Goal: Information Seeking & Learning: Learn about a topic

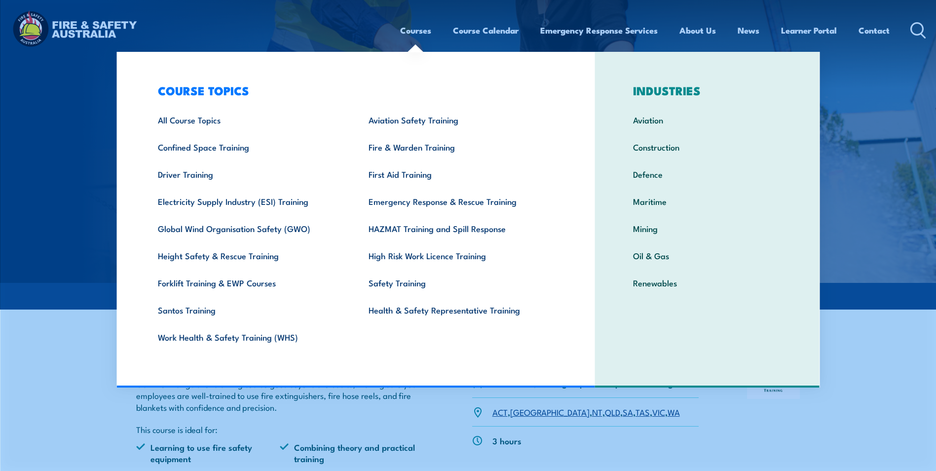
click at [424, 34] on link "Courses" at bounding box center [415, 30] width 31 height 26
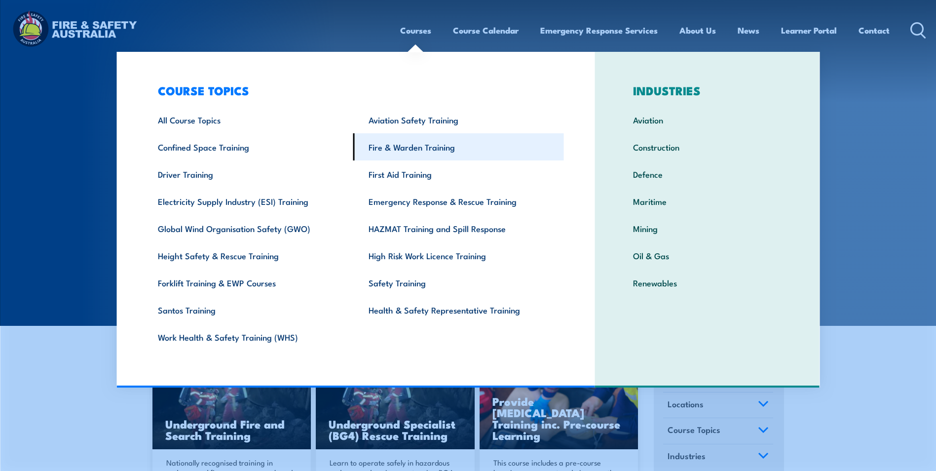
click at [408, 147] on link "Fire & Warden Training" at bounding box center [458, 146] width 211 height 27
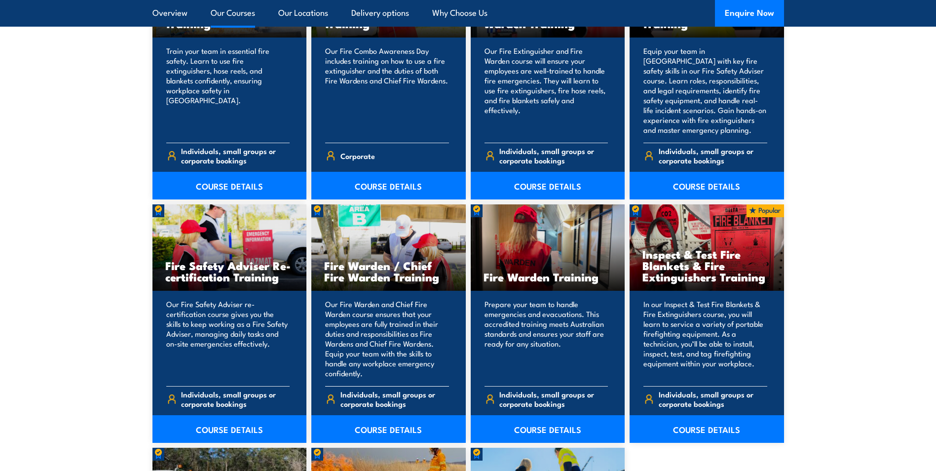
scroll to position [1184, 0]
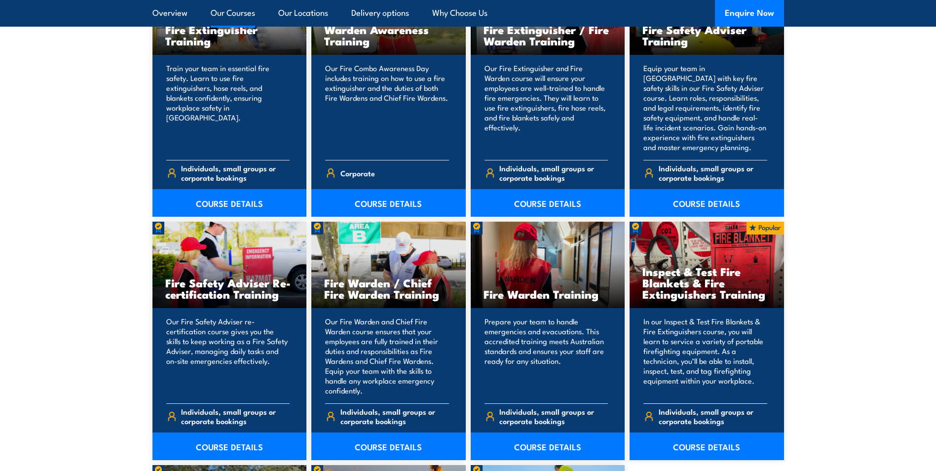
click at [696, 268] on h3 "Inspect & Test Fire Blankets & Fire Extinguishers Training" at bounding box center [706, 282] width 129 height 34
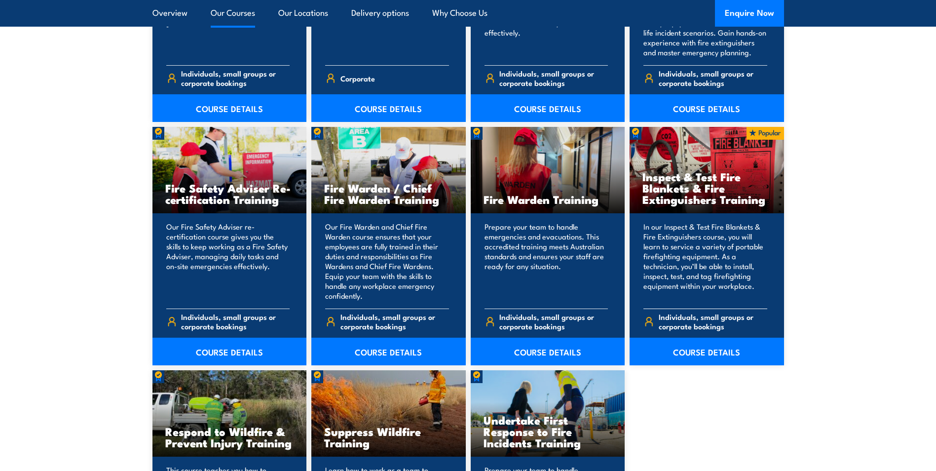
scroll to position [1282, 0]
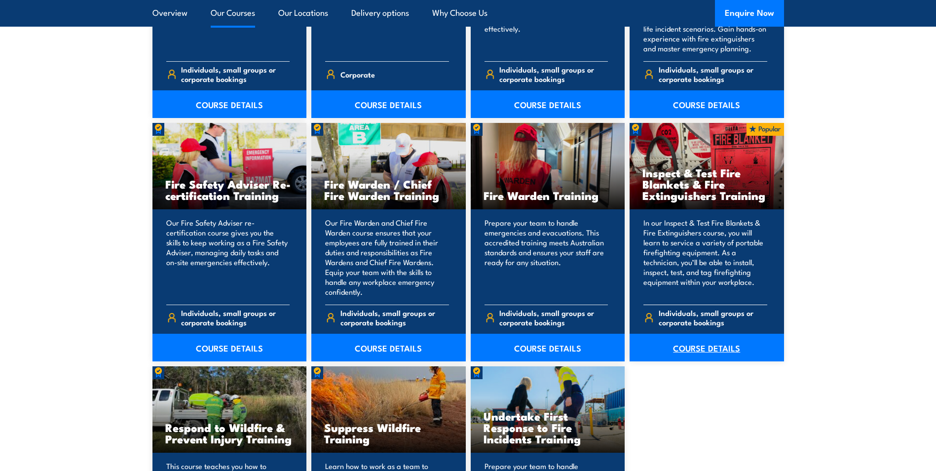
click at [692, 353] on link "COURSE DETAILS" at bounding box center [706, 347] width 154 height 28
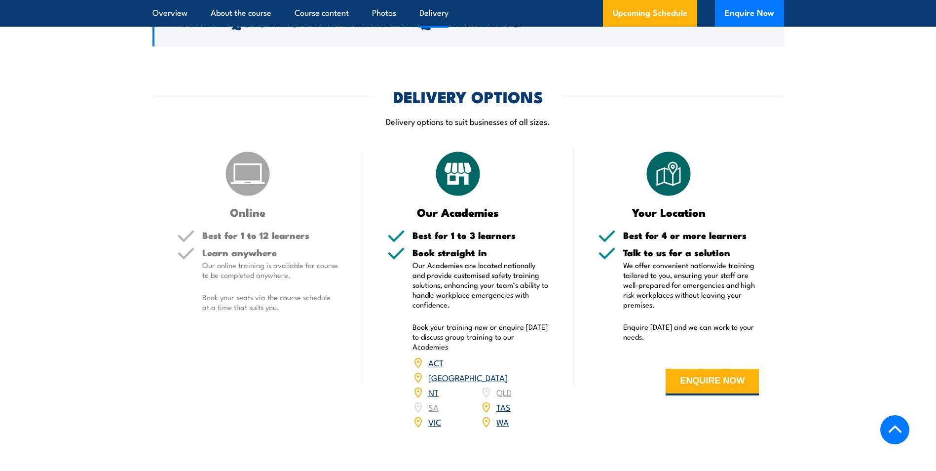
scroll to position [1332, 0]
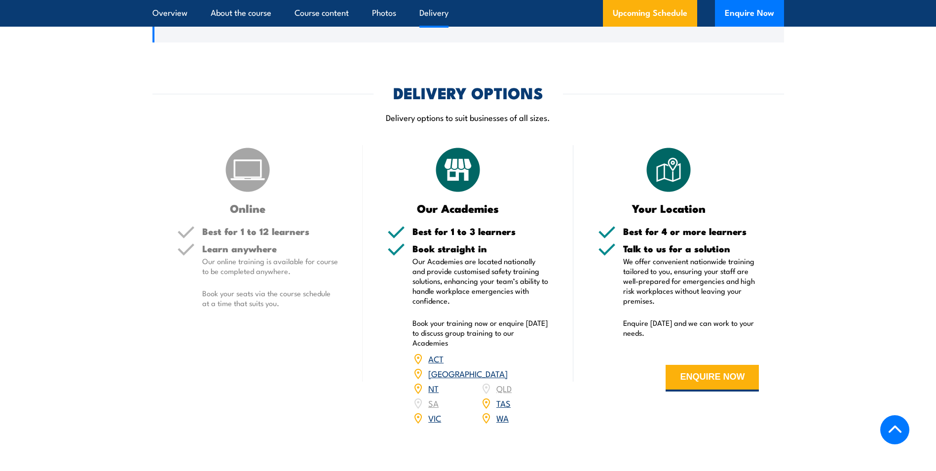
click at [262, 194] on img at bounding box center [247, 169] width 49 height 49
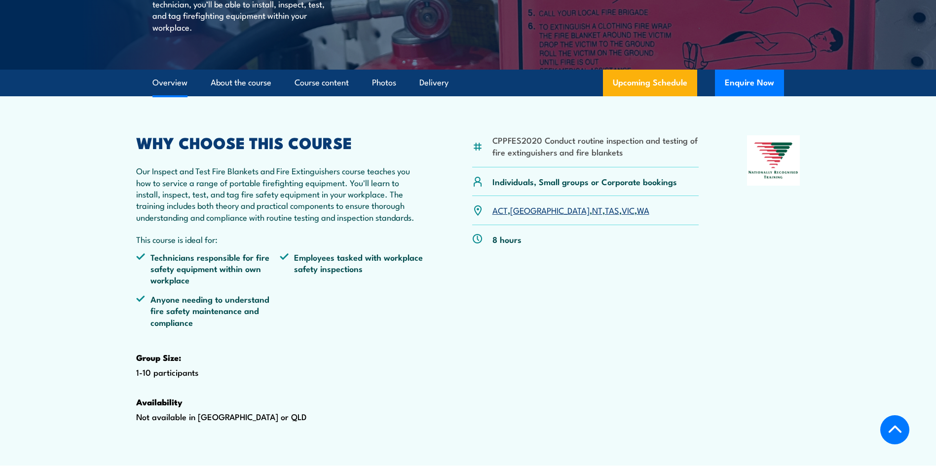
scroll to position [0, 0]
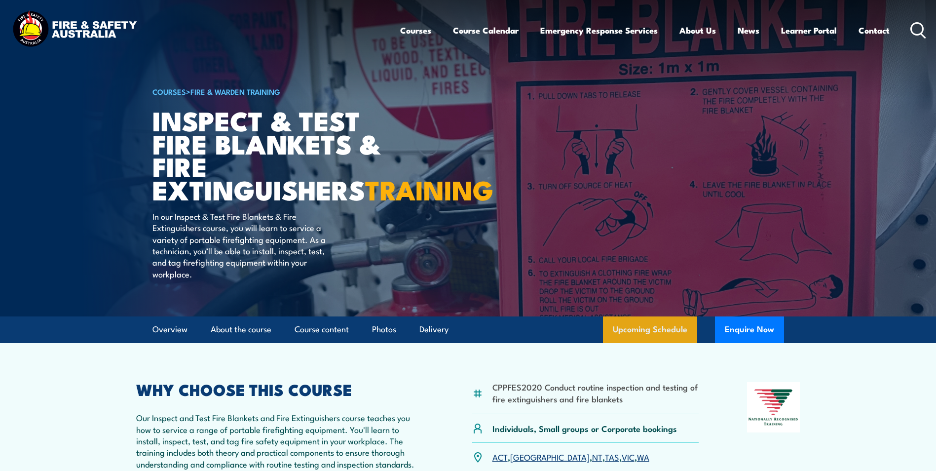
click at [637, 343] on link "Upcoming Schedule" at bounding box center [650, 329] width 94 height 27
